Goal: Navigation & Orientation: Find specific page/section

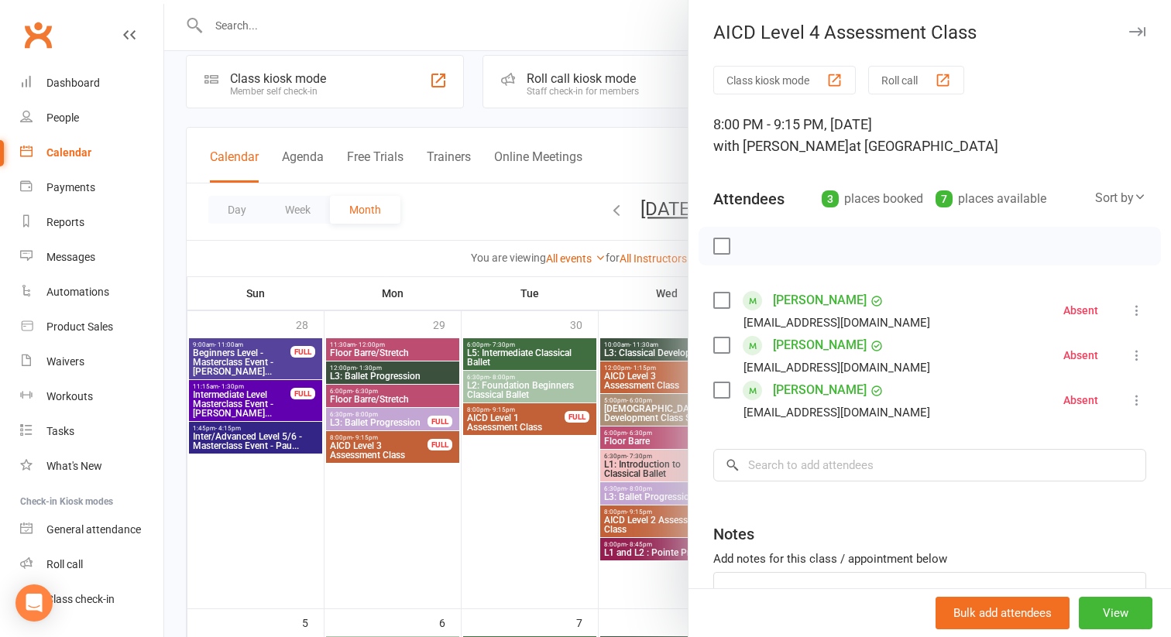
scroll to position [25, 0]
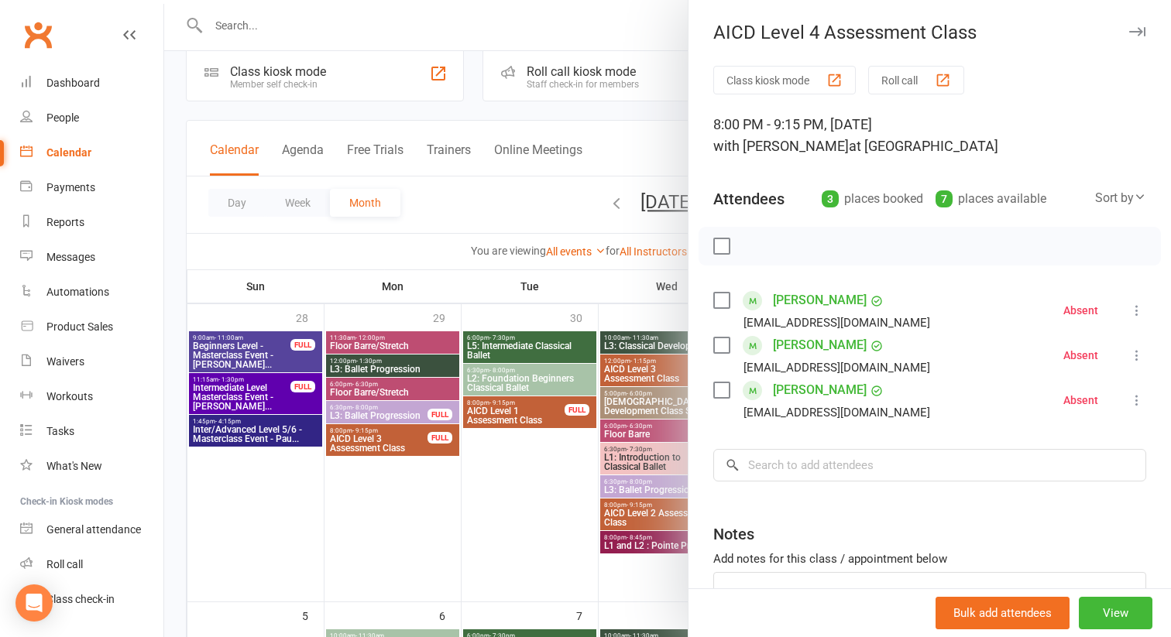
click at [638, 578] on div at bounding box center [667, 318] width 1007 height 637
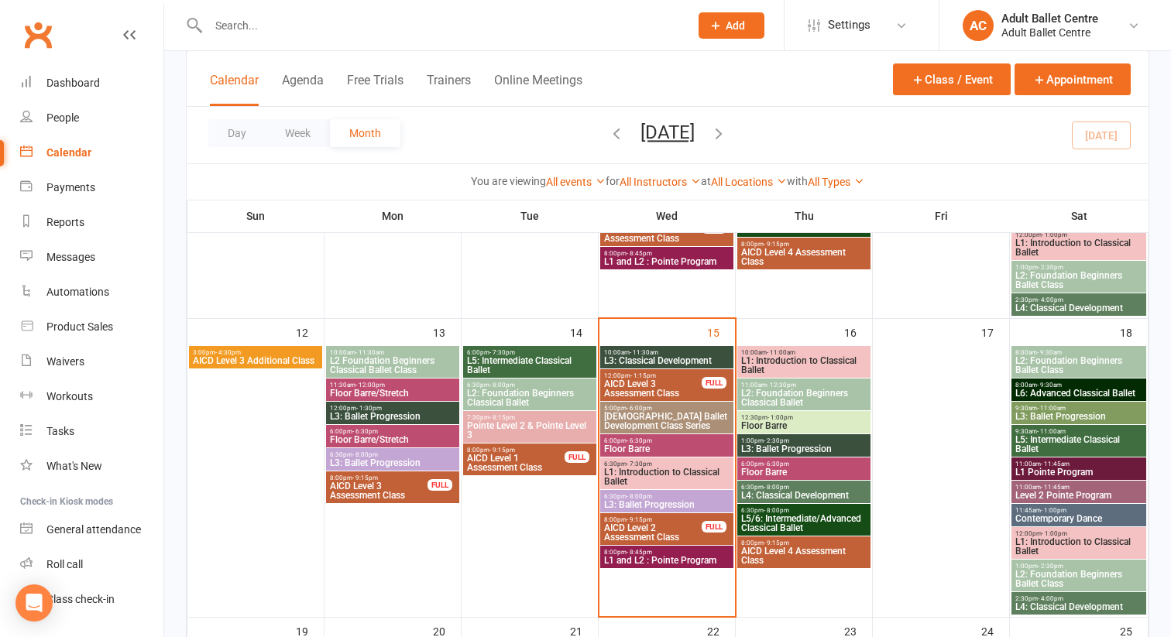
scroll to position [609, 0]
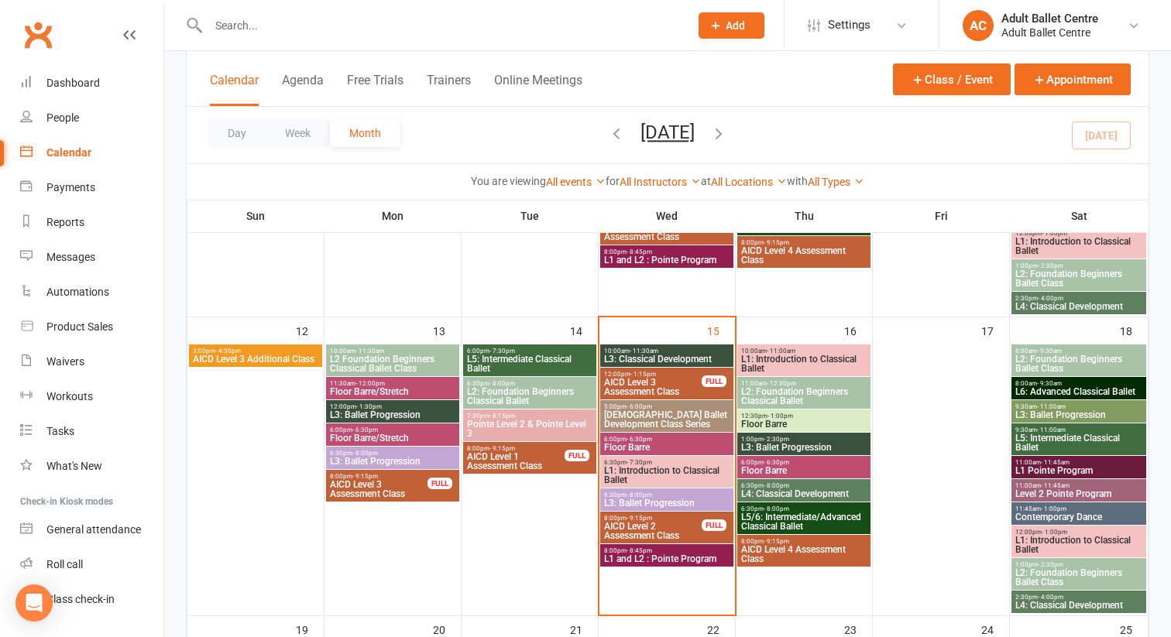
click at [661, 355] on span "L3: Classical Development" at bounding box center [666, 359] width 127 height 9
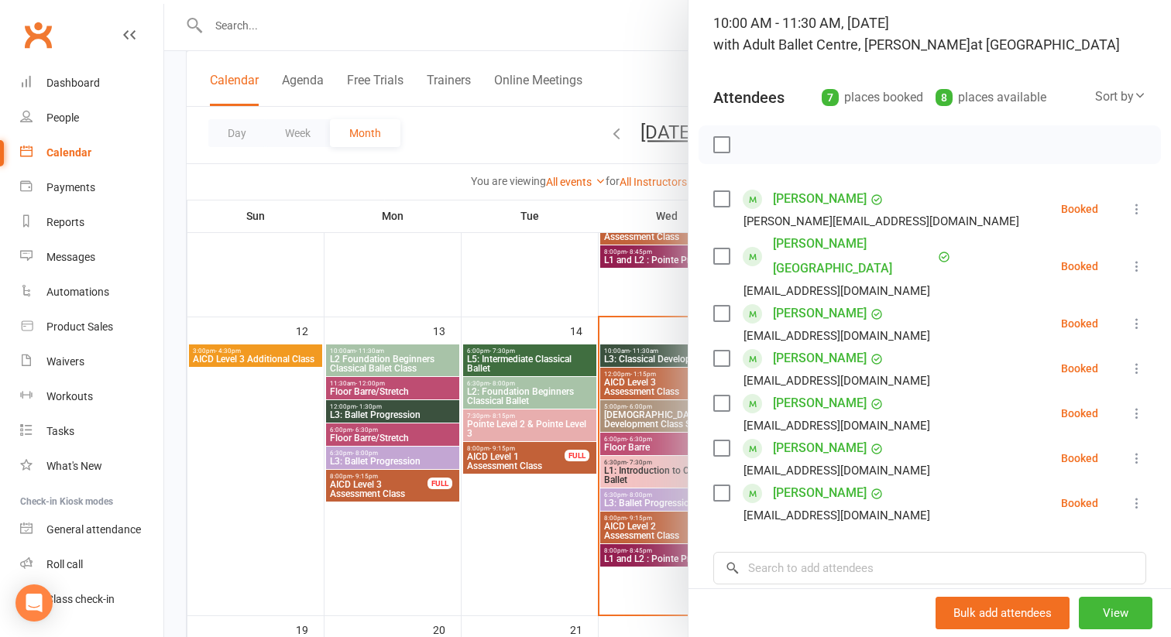
scroll to position [103, 0]
click at [541, 499] on div at bounding box center [667, 318] width 1007 height 637
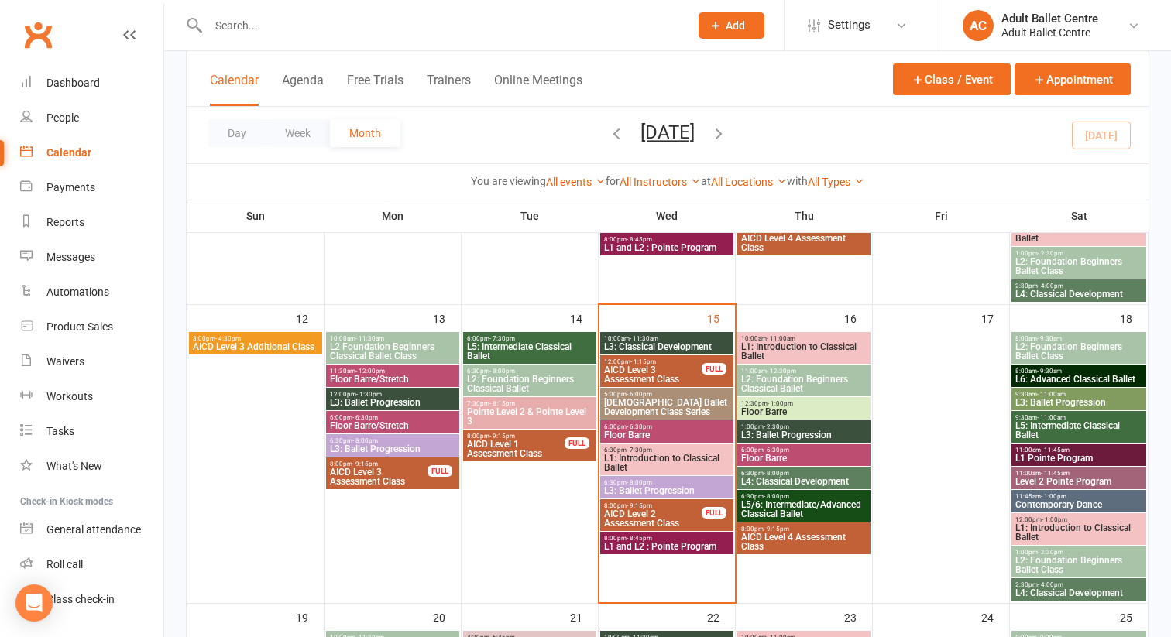
scroll to position [624, 0]
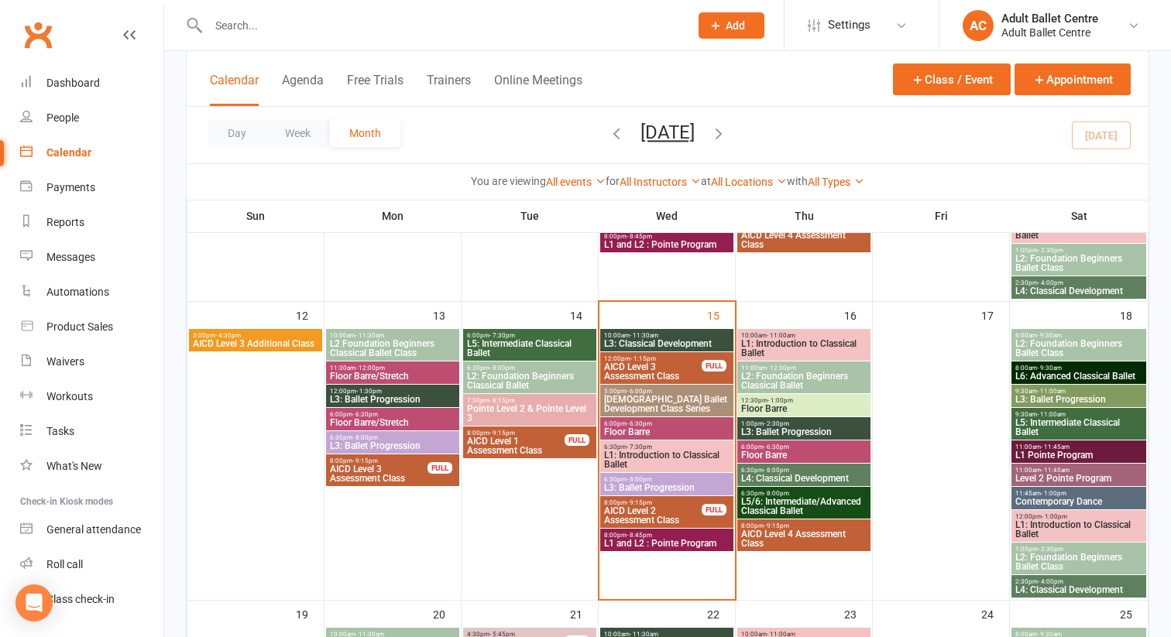
click at [639, 339] on span "L3: Classical Development" at bounding box center [666, 343] width 127 height 9
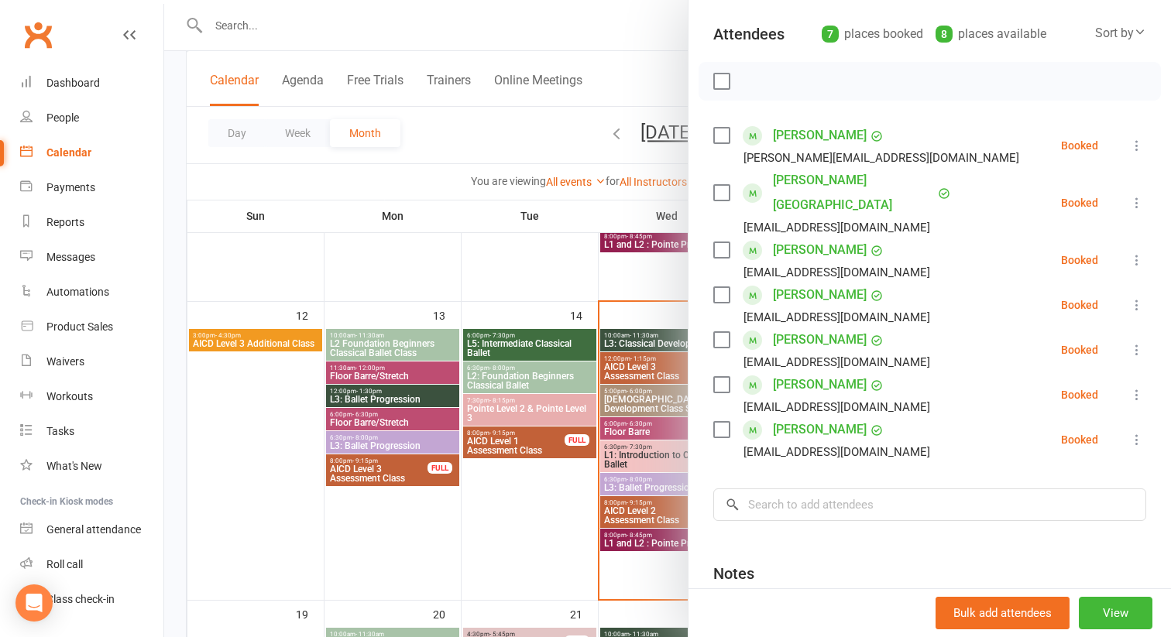
scroll to position [168, 0]
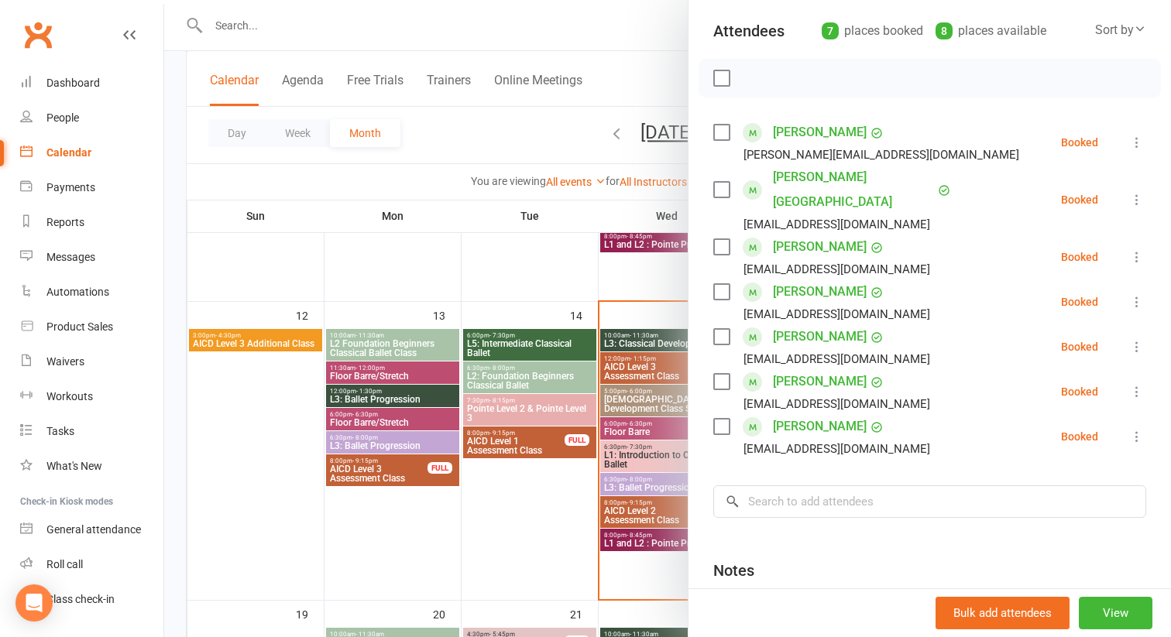
click at [676, 367] on div at bounding box center [667, 318] width 1007 height 637
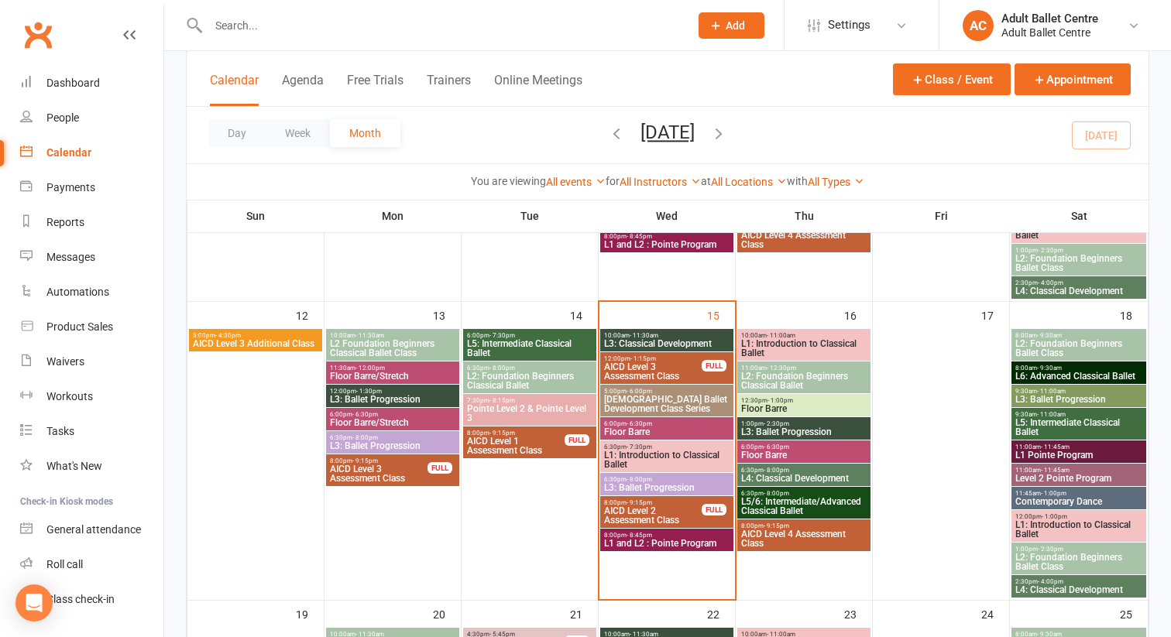
click at [676, 367] on span "AICD Level 3 Assessment Class" at bounding box center [652, 371] width 99 height 19
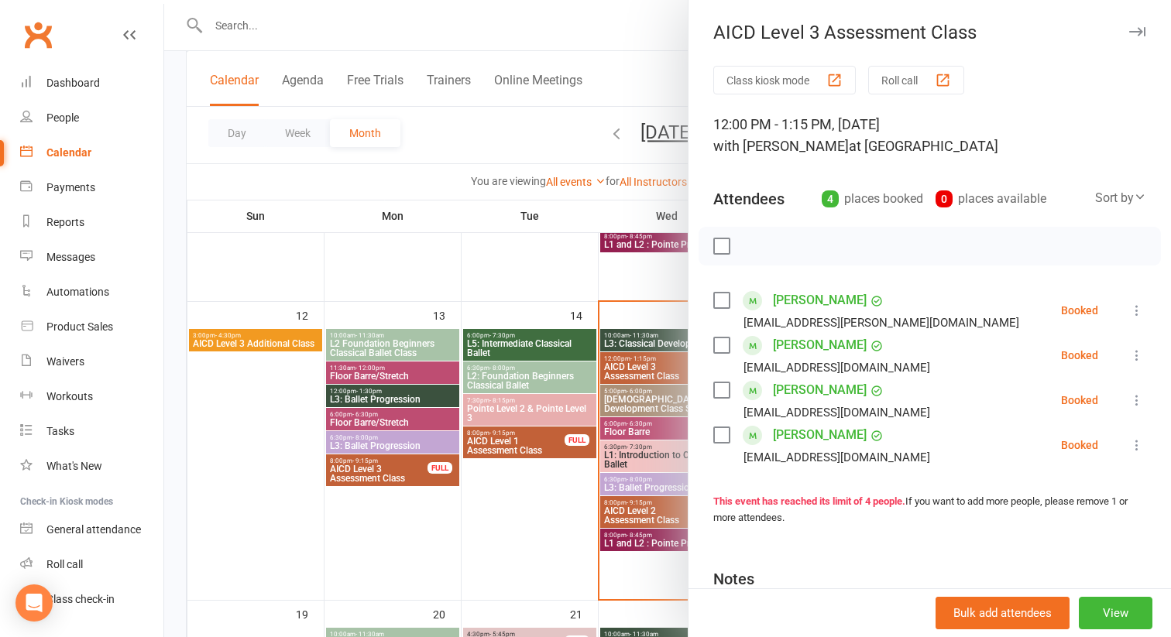
click at [648, 399] on div at bounding box center [667, 318] width 1007 height 637
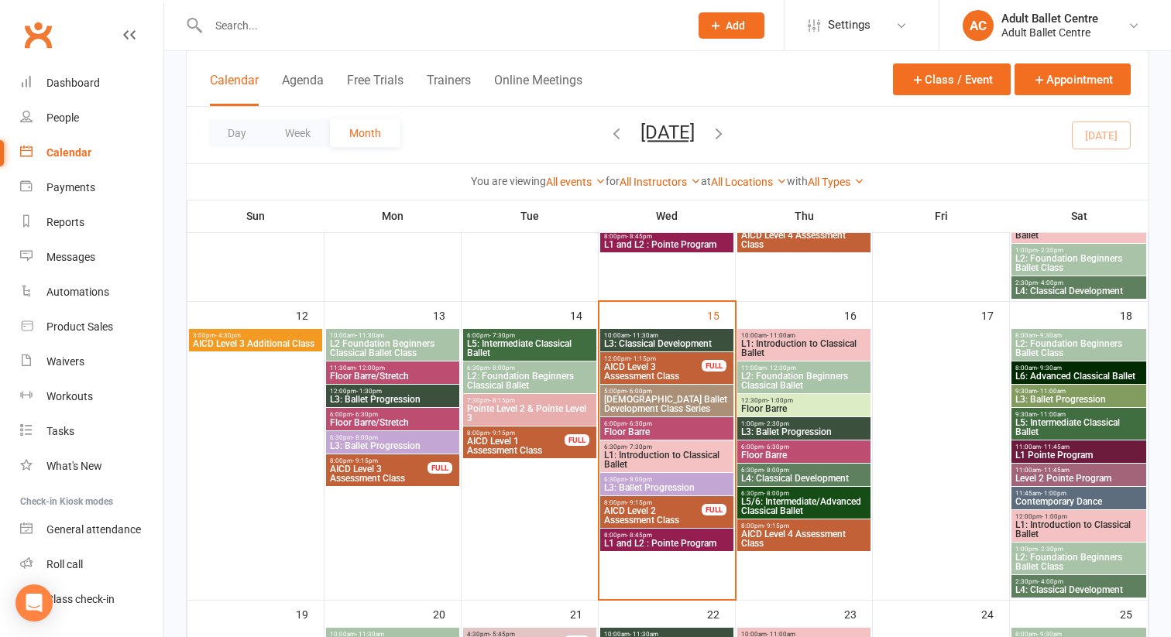
click at [648, 399] on span "[DEMOGRAPHIC_DATA] Ballet Development Class Series" at bounding box center [666, 404] width 127 height 19
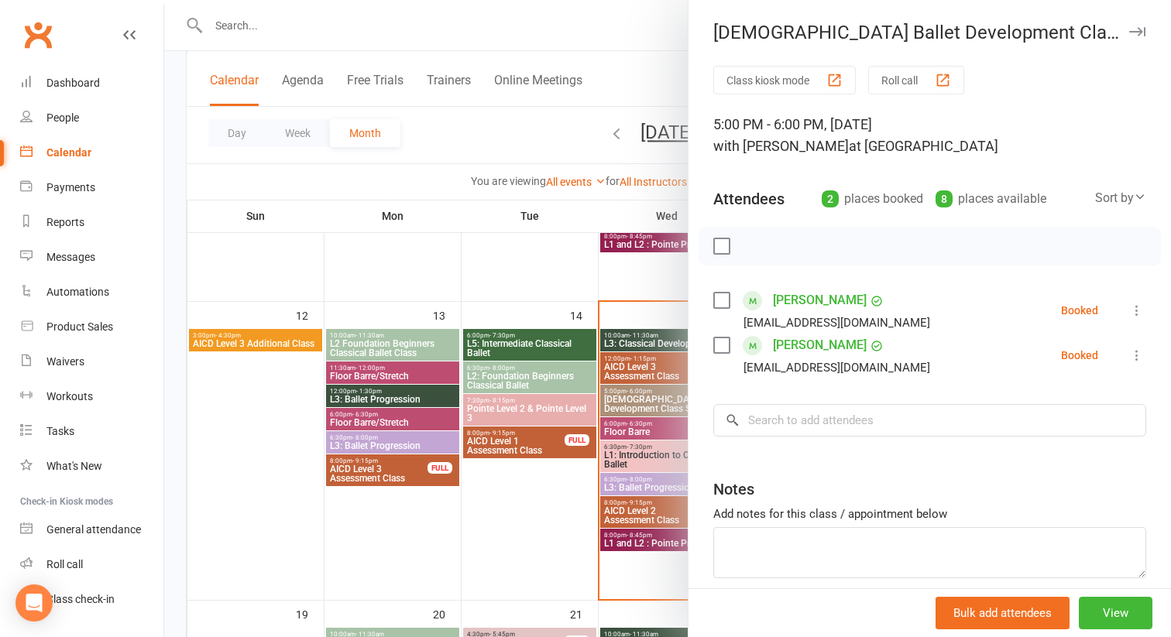
click at [568, 494] on div at bounding box center [667, 318] width 1007 height 637
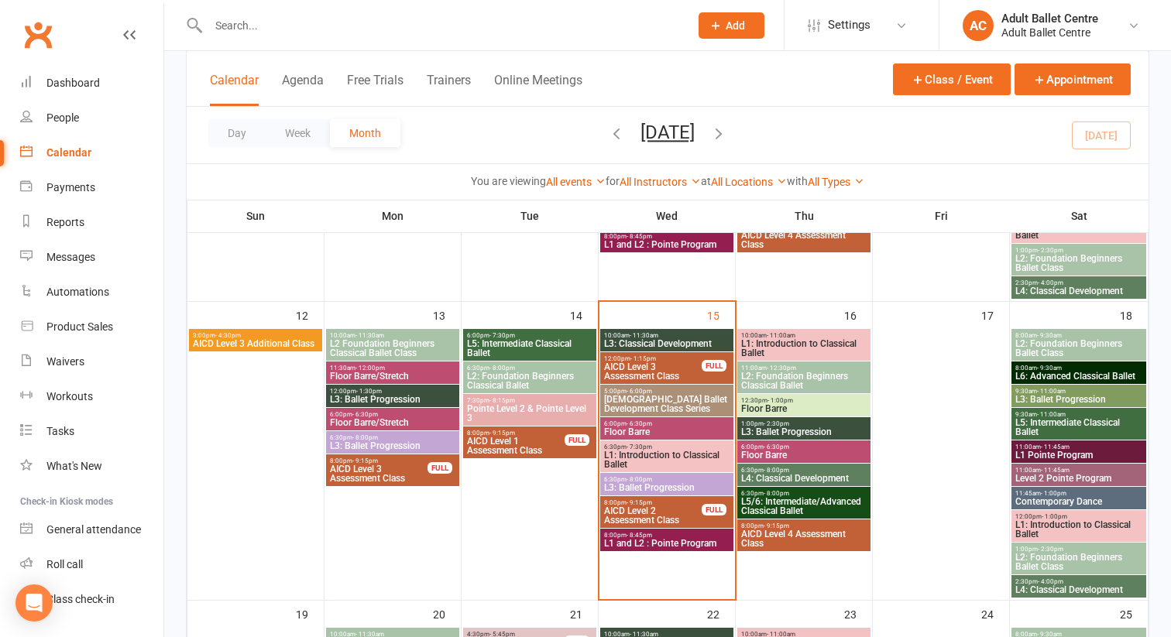
click at [648, 426] on span "- 6:30pm" at bounding box center [640, 424] width 26 height 7
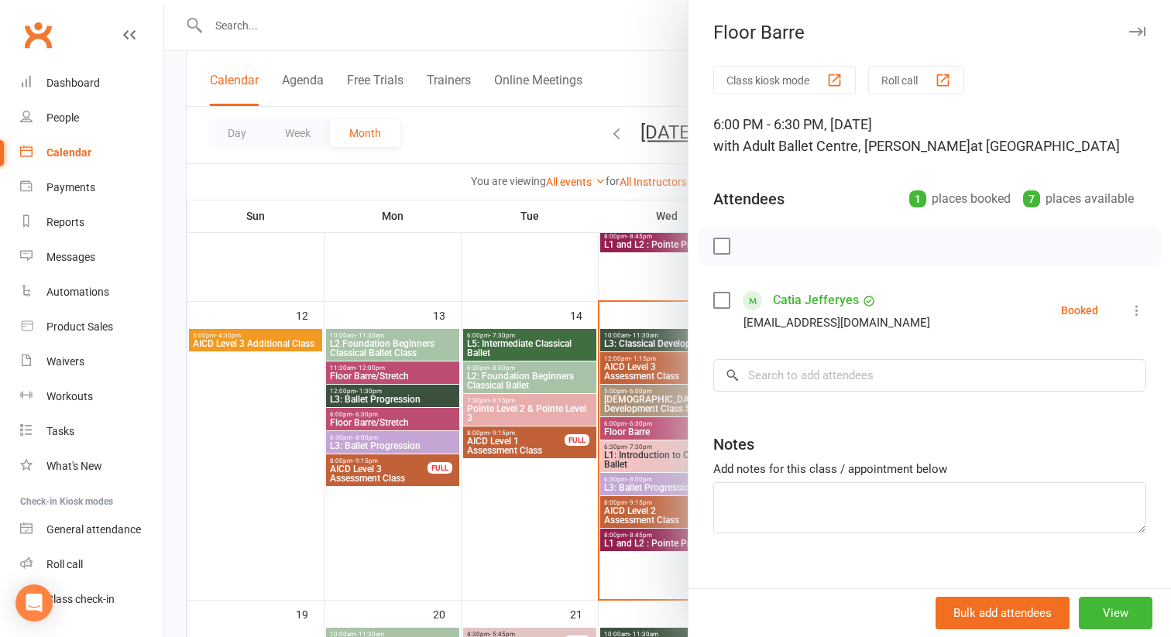
click at [640, 458] on div at bounding box center [667, 318] width 1007 height 637
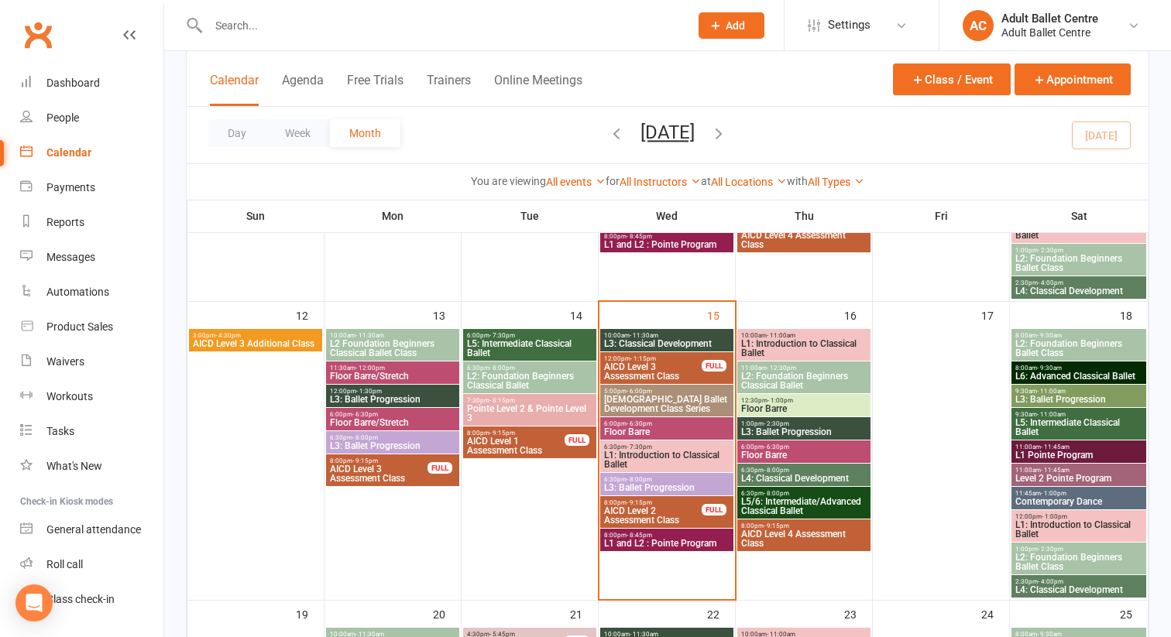
click at [640, 458] on span "L1: Introduction to Classical Ballet" at bounding box center [666, 460] width 127 height 19
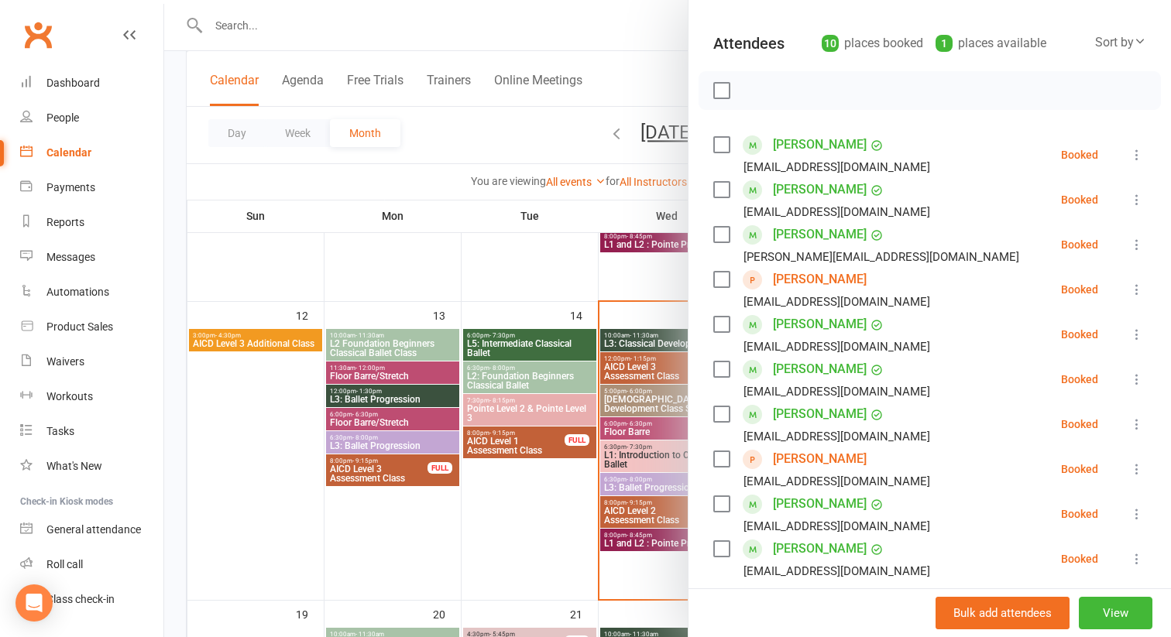
scroll to position [176, 0]
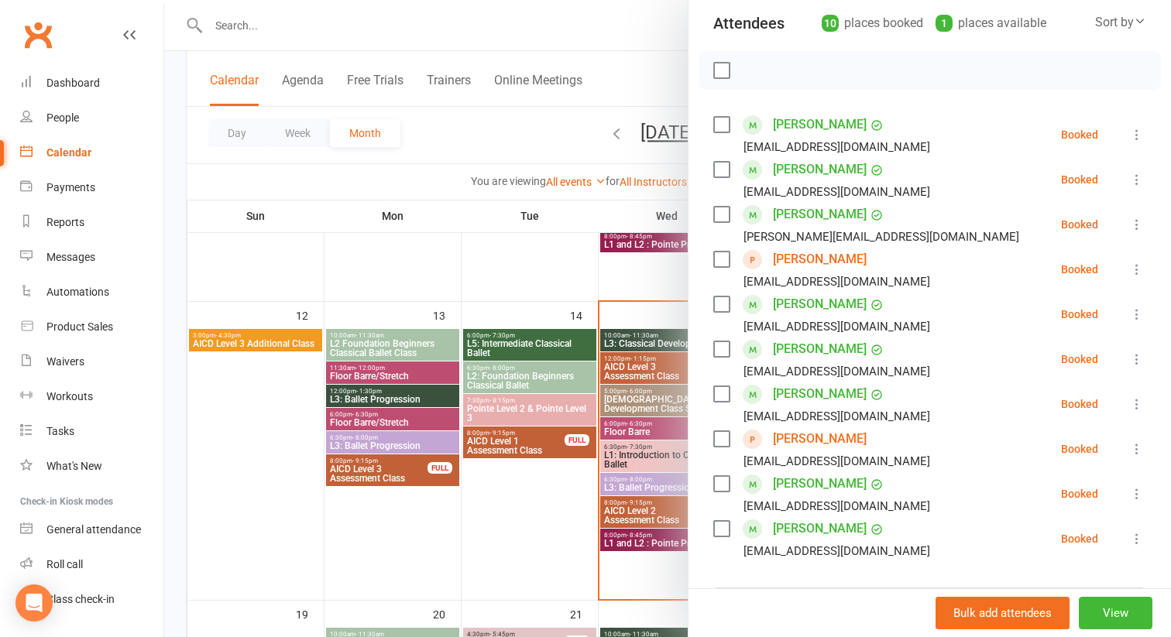
click at [633, 482] on div at bounding box center [667, 318] width 1007 height 637
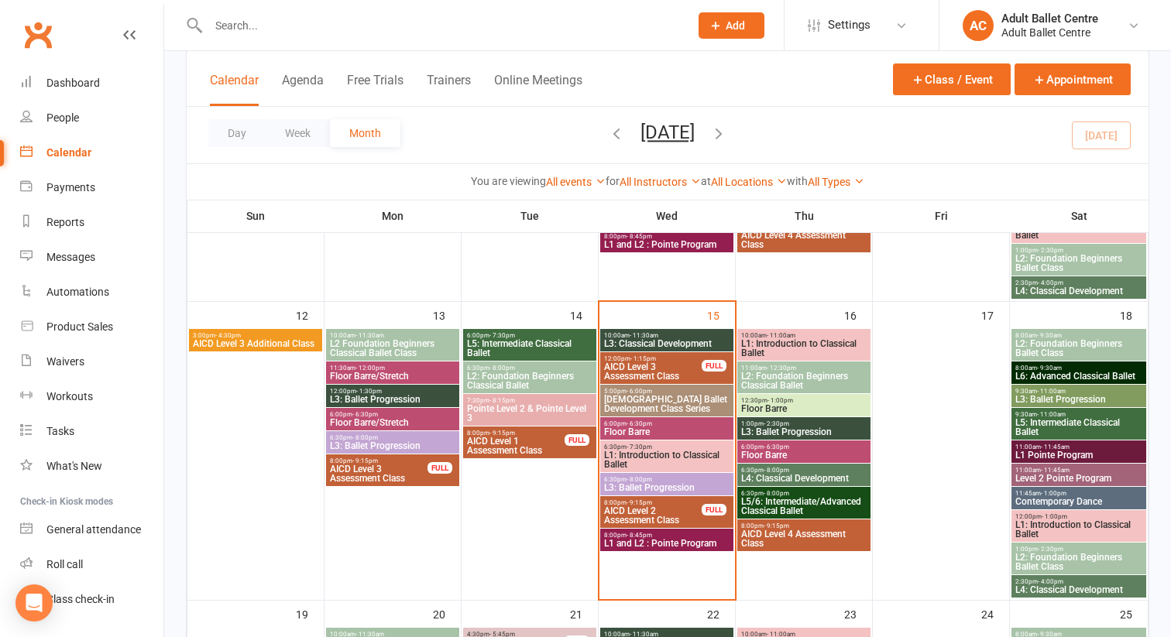
click at [633, 483] on span "L3: Ballet Progression" at bounding box center [666, 487] width 127 height 9
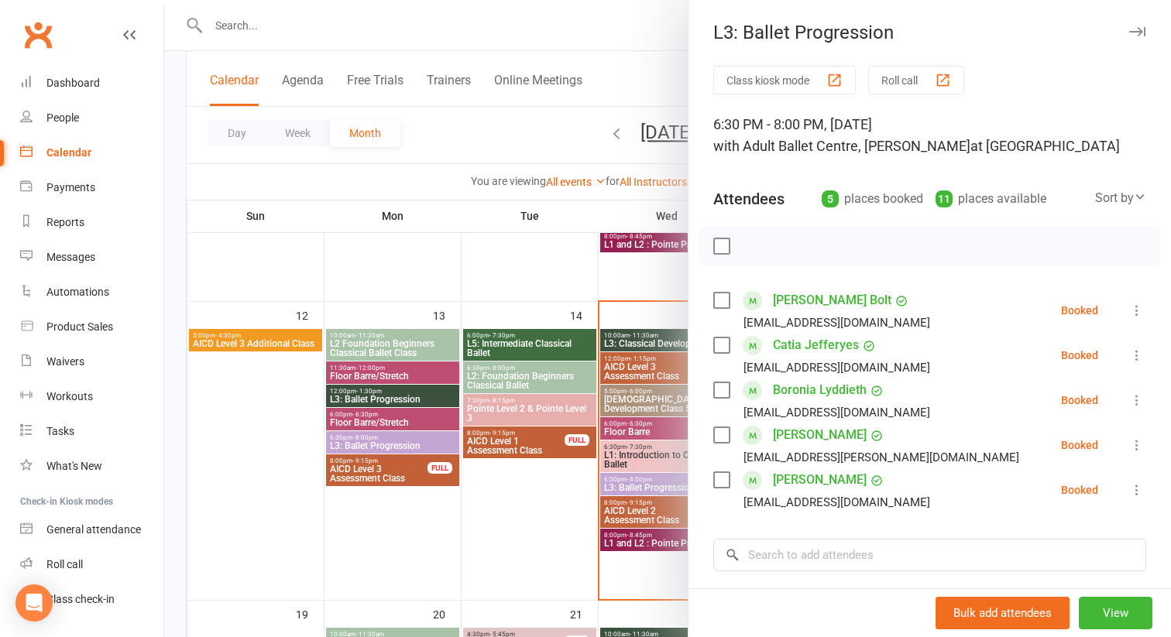
click at [589, 530] on div at bounding box center [667, 318] width 1007 height 637
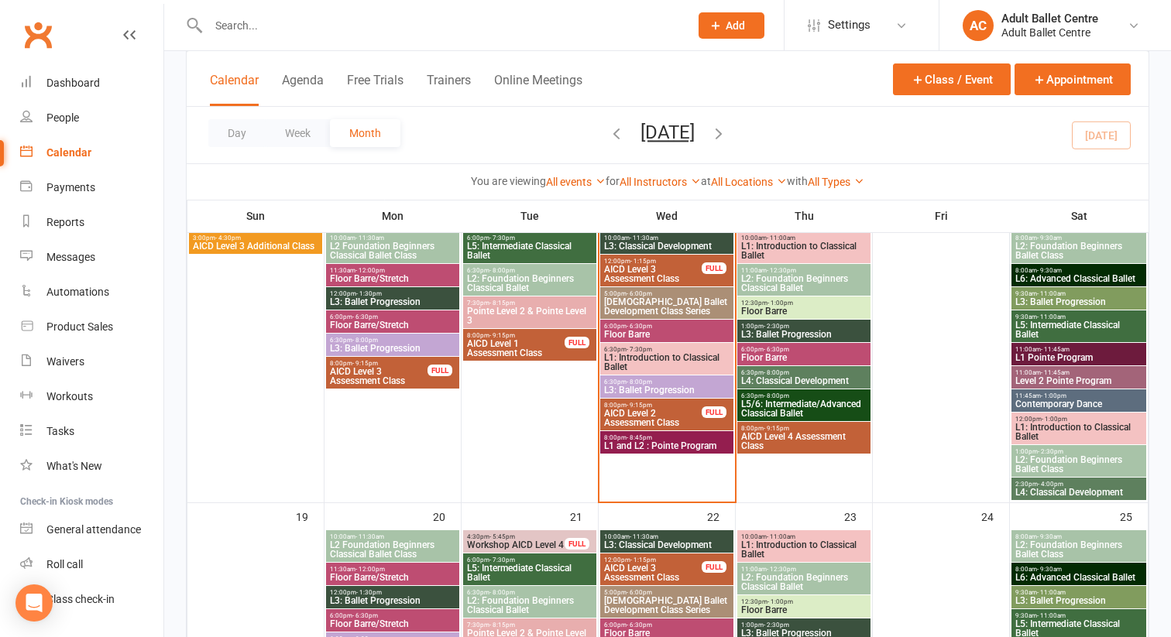
scroll to position [720, 0]
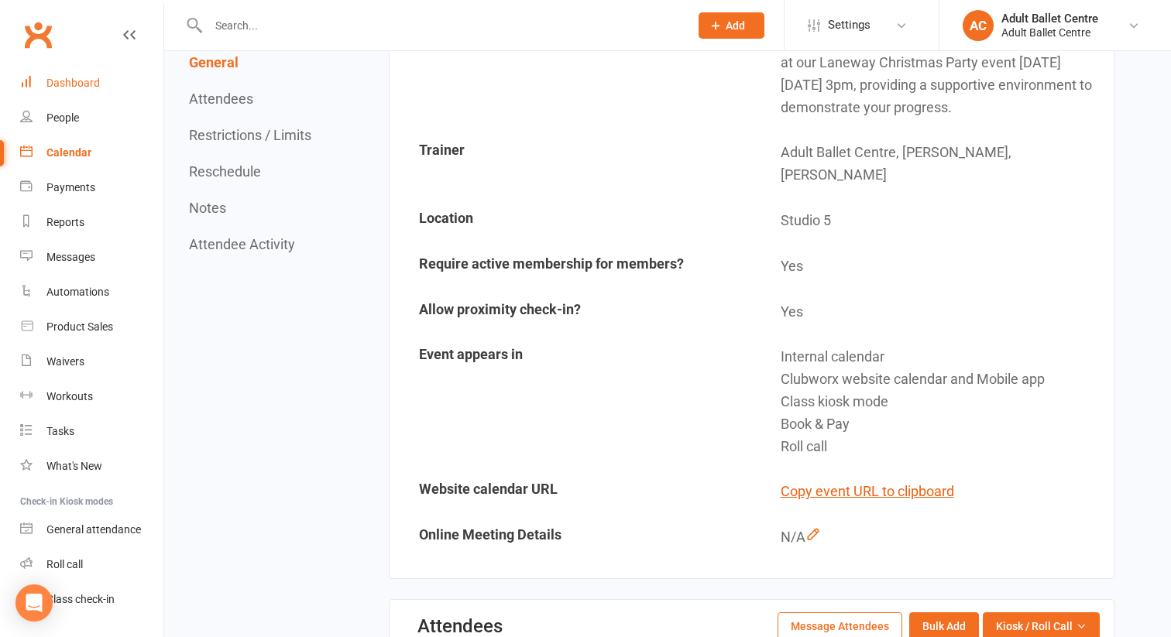
click at [101, 84] on link "Dashboard" at bounding box center [91, 83] width 143 height 35
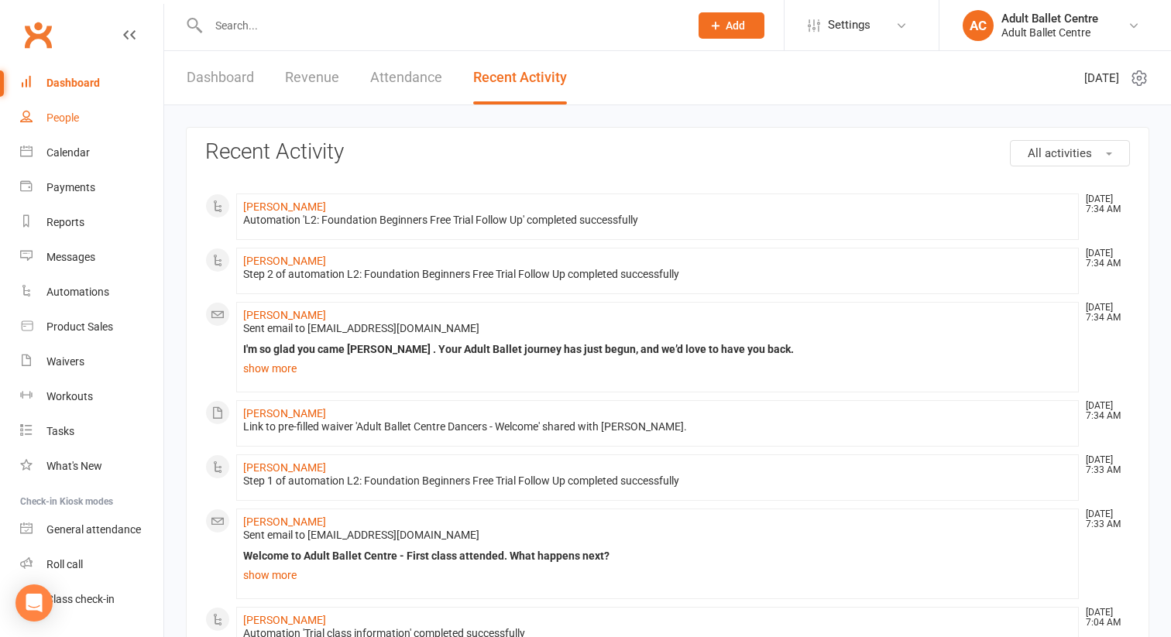
click at [71, 120] on div "People" at bounding box center [62, 118] width 33 height 12
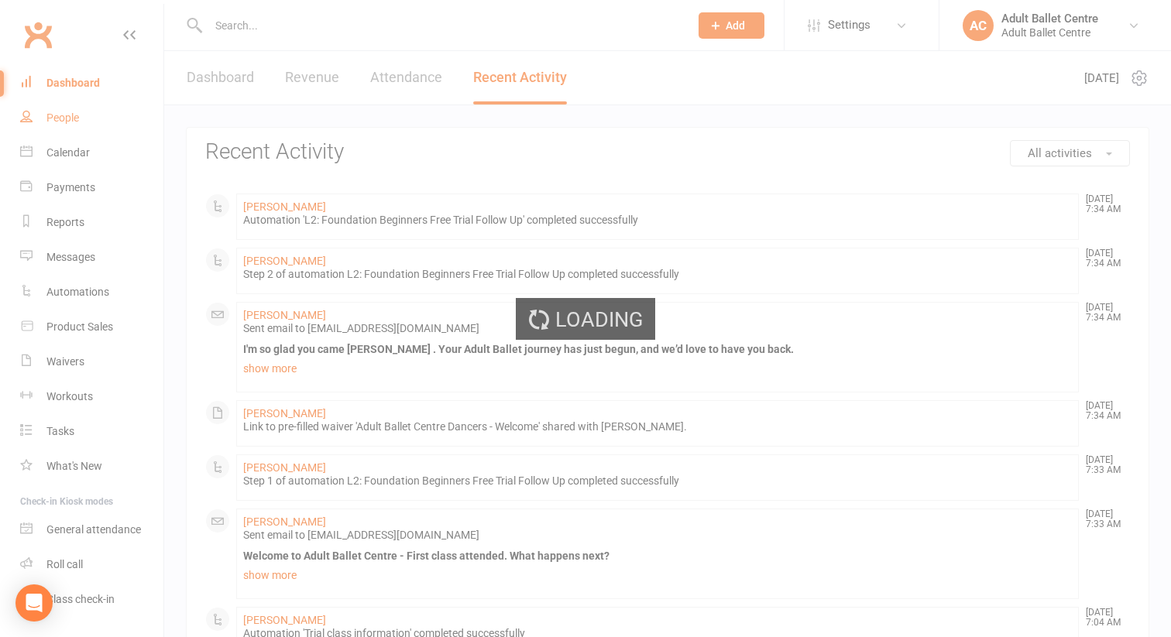
select select "100"
